Goal: Contribute content

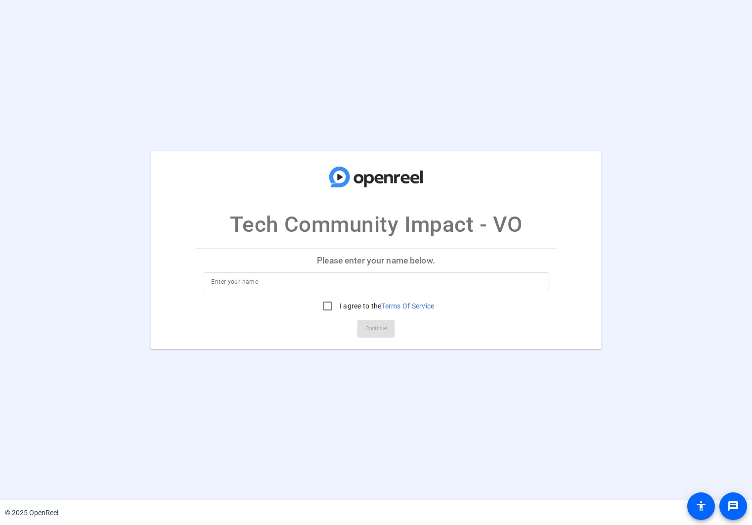
click at [292, 279] on input at bounding box center [375, 282] width 329 height 12
type input "[PERSON_NAME]"
click at [336, 307] on div at bounding box center [328, 306] width 24 height 24
checkbox input "true"
click at [376, 319] on span at bounding box center [376, 329] width 38 height 24
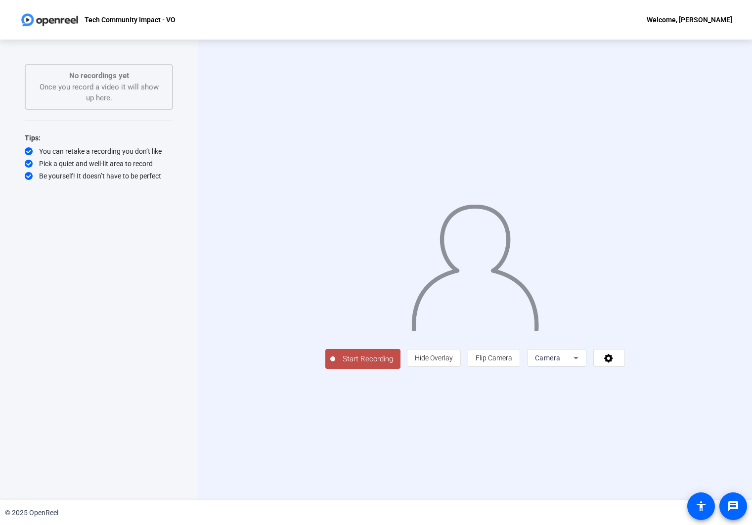
click at [335, 365] on span "Start Recording" at bounding box center [367, 358] width 65 height 11
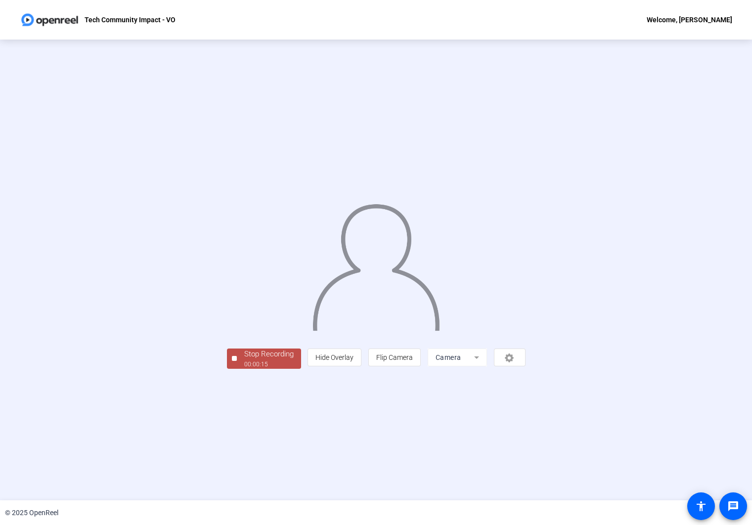
click at [232, 361] on div at bounding box center [234, 358] width 5 height 5
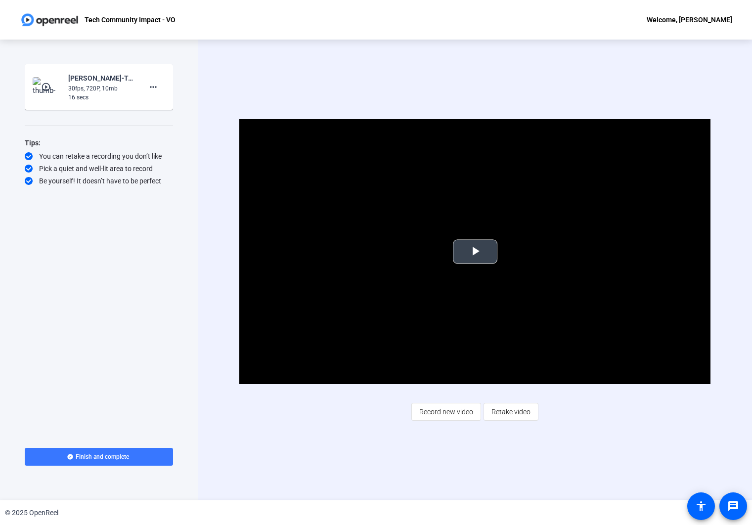
click at [475, 252] on span "Video Player" at bounding box center [475, 252] width 0 height 0
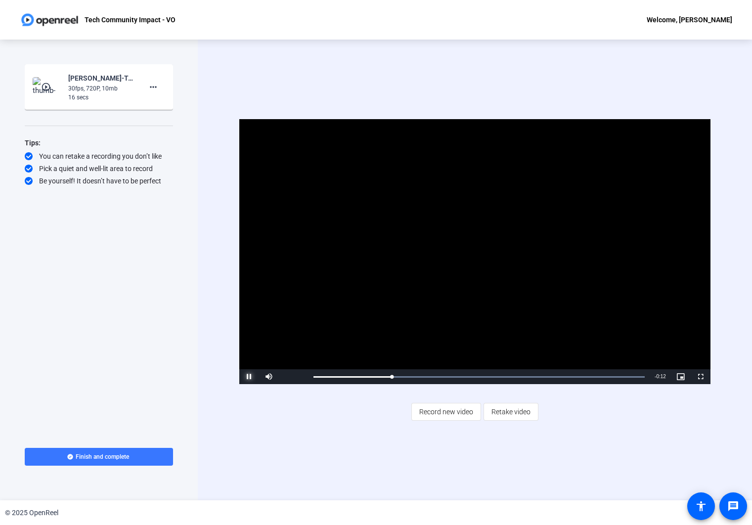
click at [247, 377] on span "Video Player" at bounding box center [249, 377] width 20 height 0
